Goal: Task Accomplishment & Management: Manage account settings

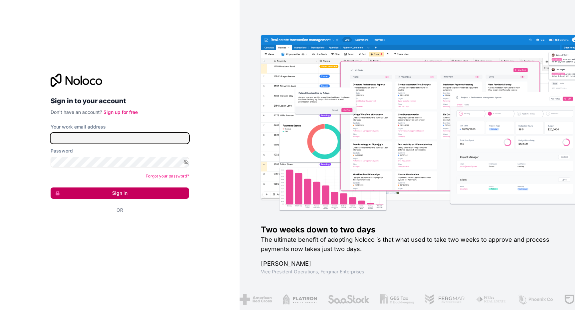
type input "**********"
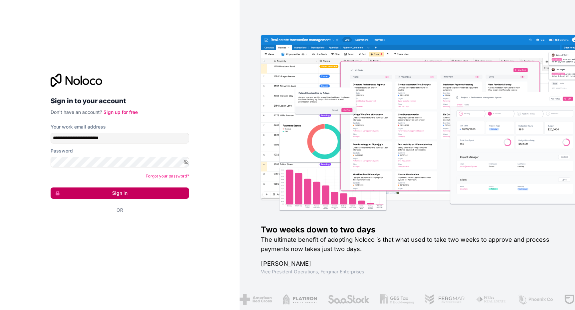
click at [114, 191] on button "Sign in" at bounding box center [120, 192] width 138 height 11
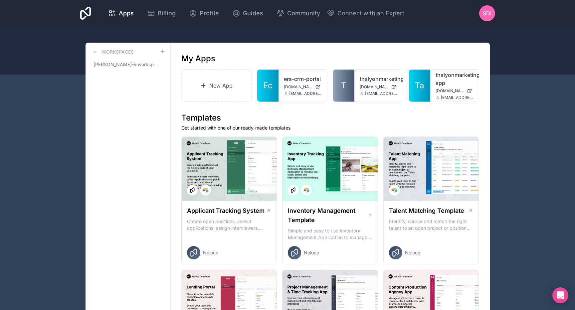
click at [331, 61] on div "My Apps" at bounding box center [330, 58] width 298 height 11
click at [154, 18] on link "Billing" at bounding box center [161, 13] width 39 height 15
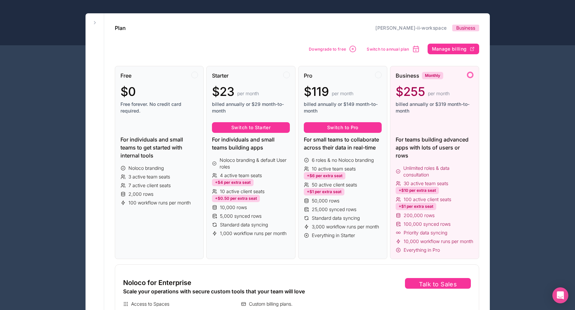
scroll to position [27, 0]
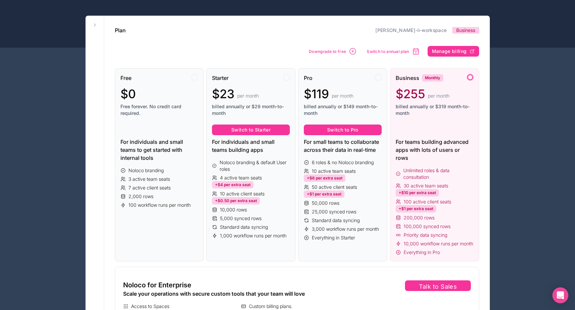
click at [449, 58] on div "Free $0 Free forever. No credit card required. For individuals and small teams …" at bounding box center [297, 200] width 364 height 285
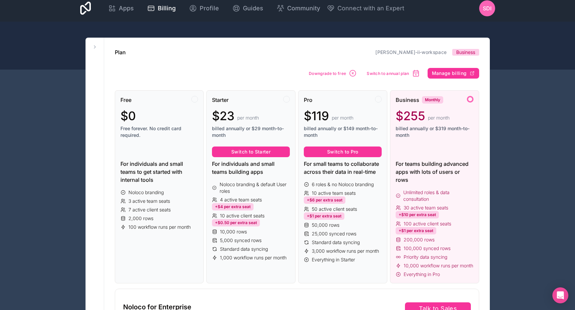
scroll to position [4, 0]
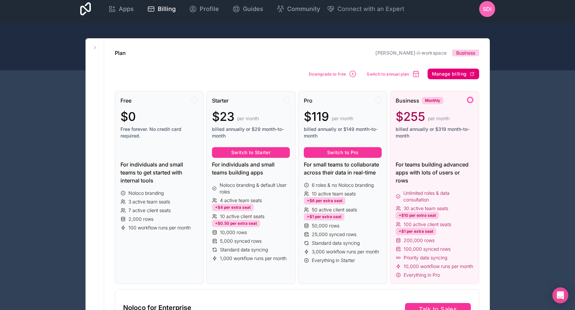
click at [453, 75] on span "Manage billing" at bounding box center [449, 74] width 35 height 6
